Goal: Task Accomplishment & Management: Manage account settings

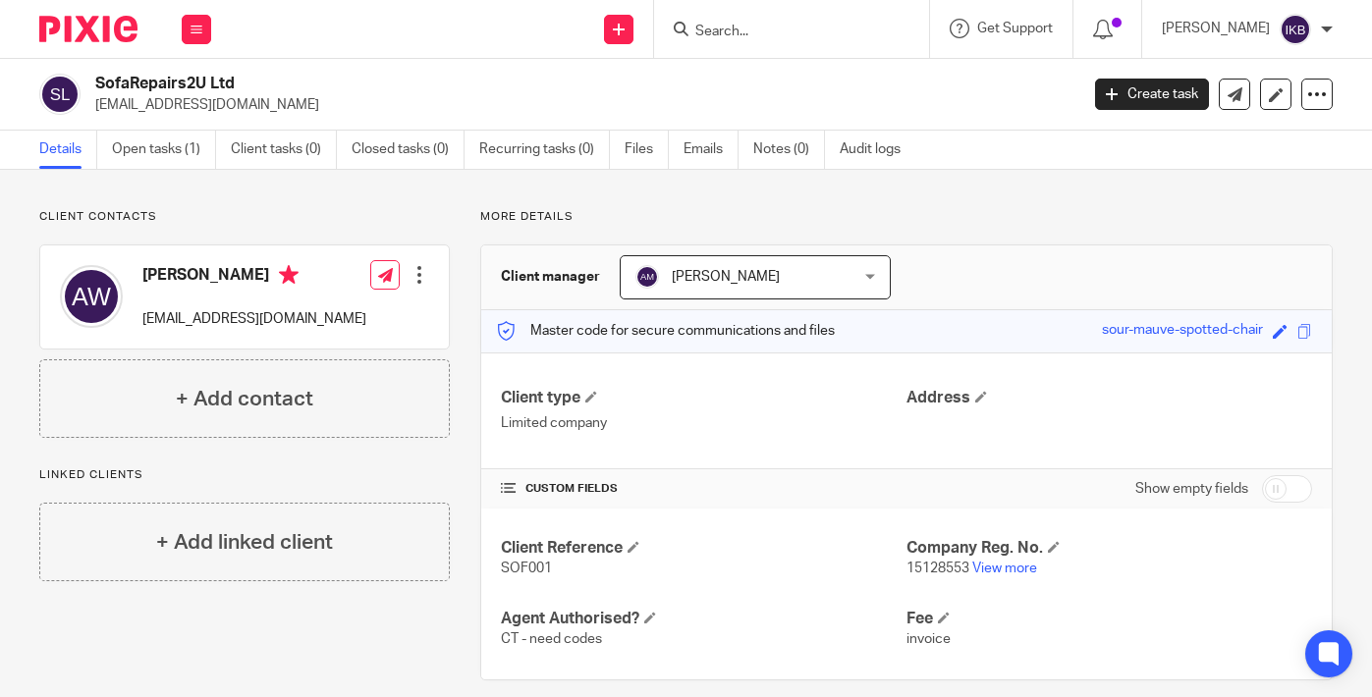
click at [154, 642] on div "Client contacts [PERSON_NAME] [EMAIL_ADDRESS][DOMAIN_NAME] Edit contact Create …" at bounding box center [229, 445] width 441 height 472
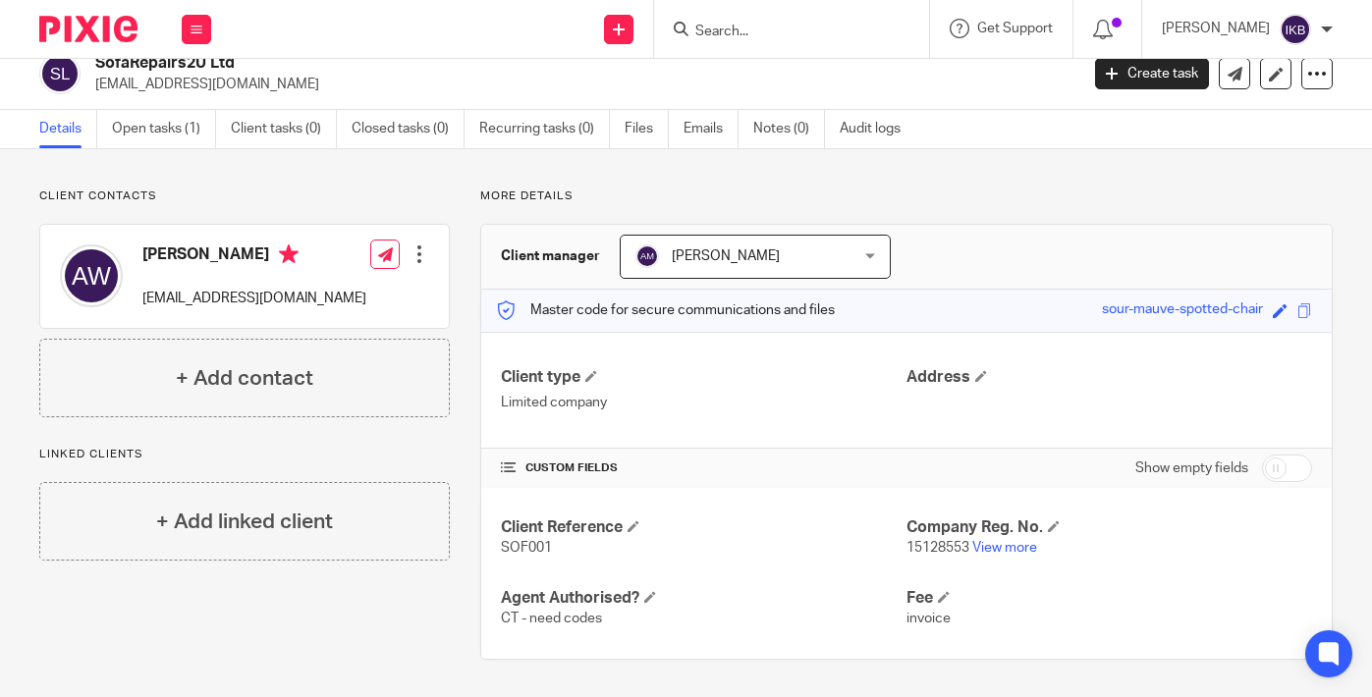
scroll to position [20, 0]
click at [984, 377] on span at bounding box center [982, 377] width 12 height 12
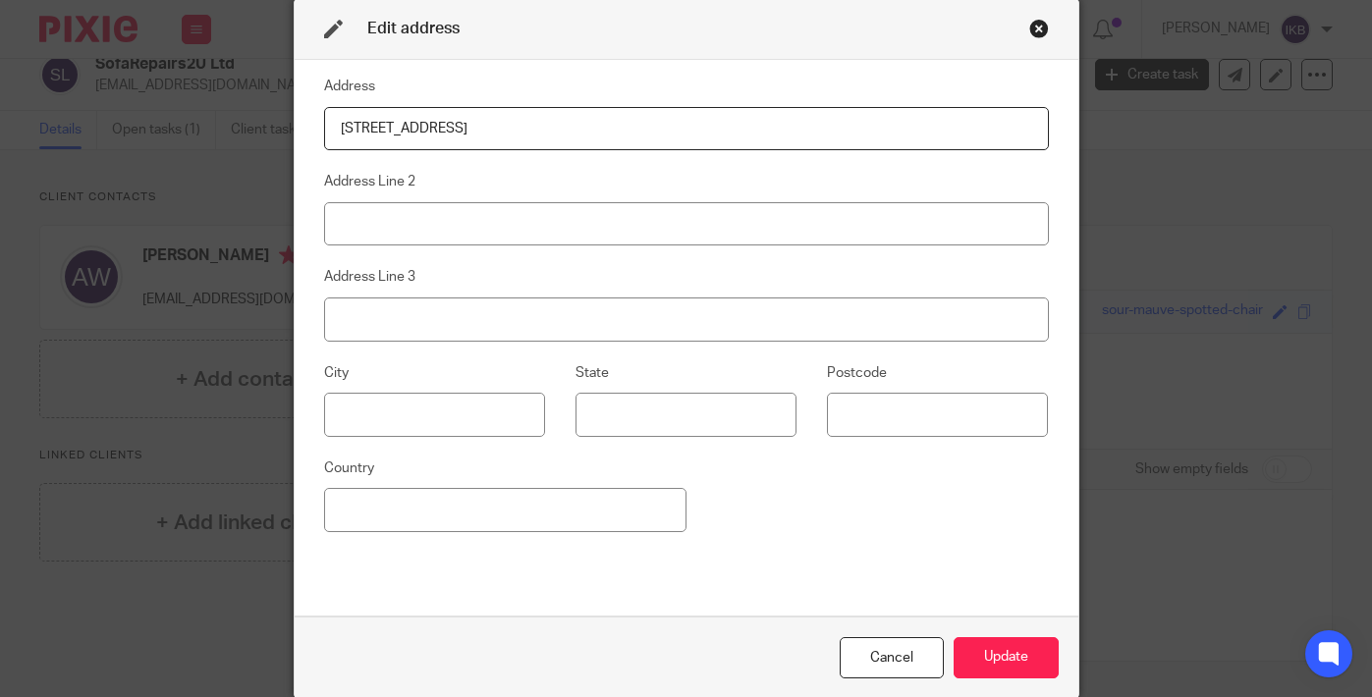
type input "[STREET_ADDRESS]"
paste input "[GEOGRAPHIC_DATA]"
type input "[GEOGRAPHIC_DATA]"
paste input "PO7 8LB"
type input "PO7 8LB"
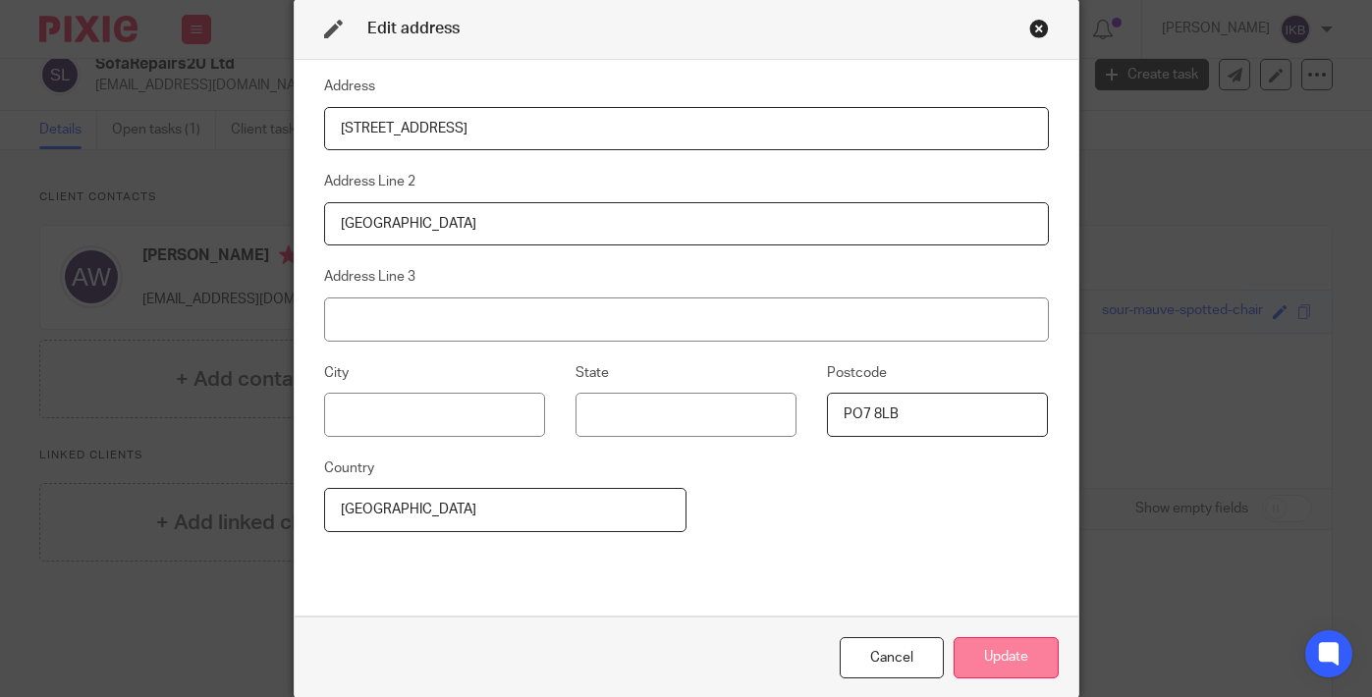
type input "[GEOGRAPHIC_DATA]"
click at [1016, 655] on button "Update" at bounding box center [1006, 659] width 105 height 42
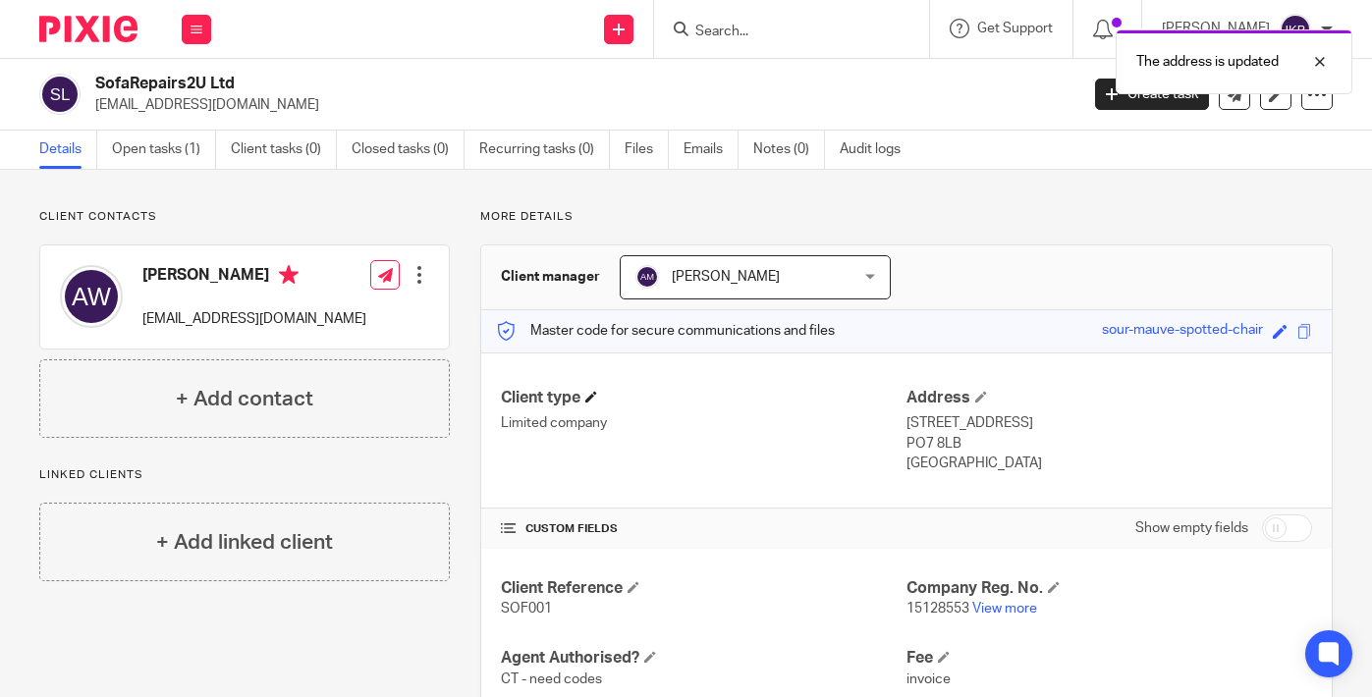
scroll to position [0, 0]
click at [422, 274] on div at bounding box center [420, 275] width 20 height 20
click at [320, 326] on link "Edit contact" at bounding box center [332, 319] width 188 height 28
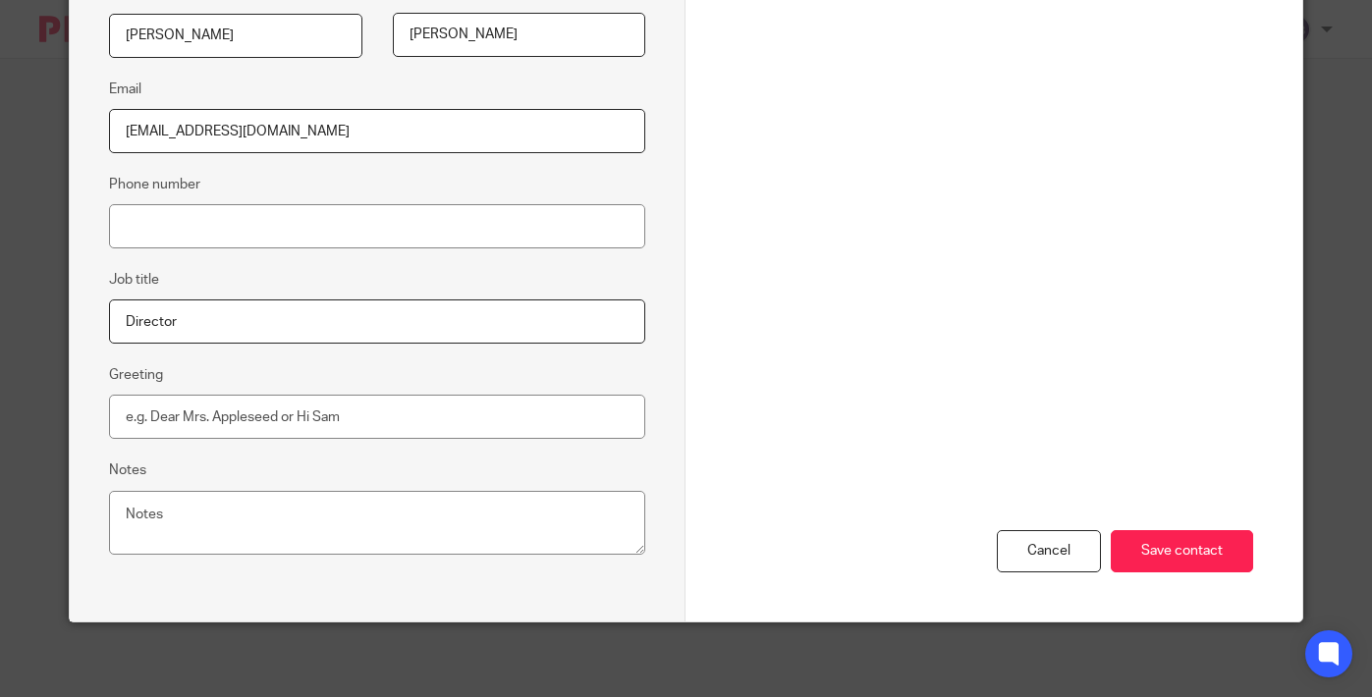
scroll to position [411, 0]
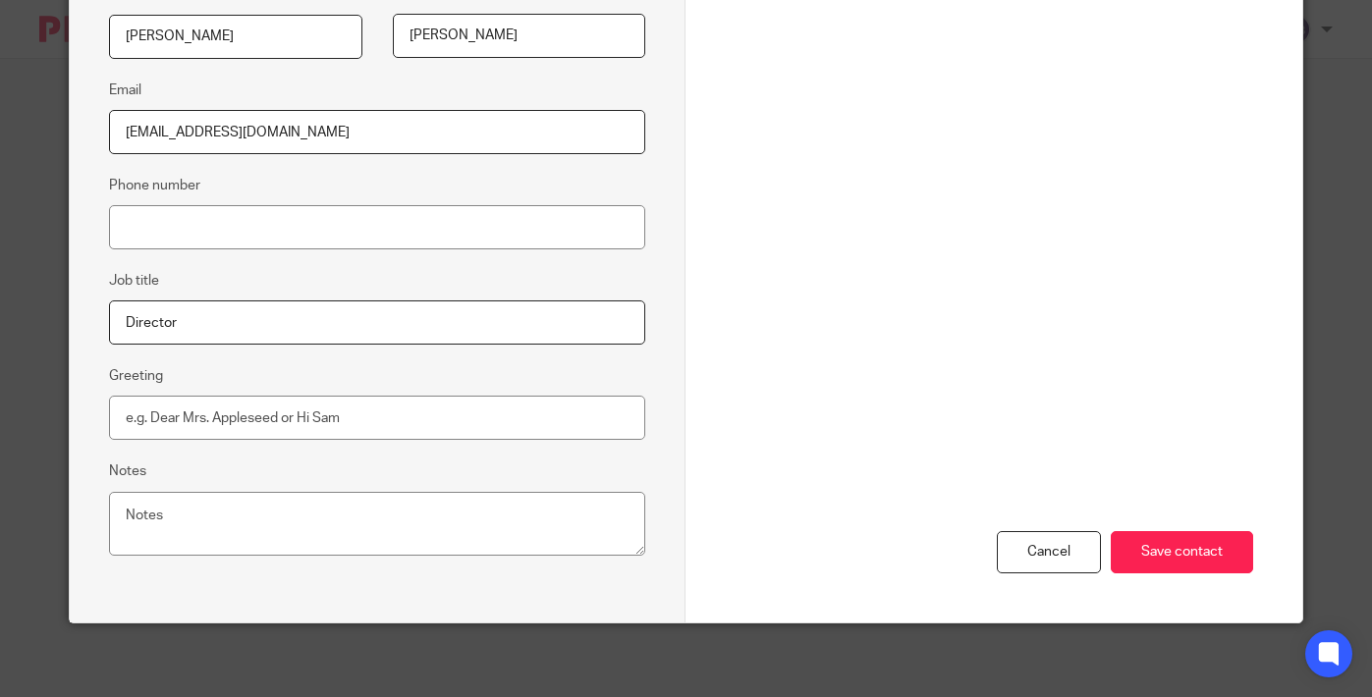
type input "Director"
click at [1262, 531] on div "Contact Custom fields Date Of Birth Home Address National Insurance Number Canc…" at bounding box center [994, 146] width 617 height 954
click at [1211, 544] on input "Save contact" at bounding box center [1182, 552] width 142 height 42
click at [1166, 554] on input "Save contact" at bounding box center [1182, 552] width 142 height 42
